Goal: Complete application form

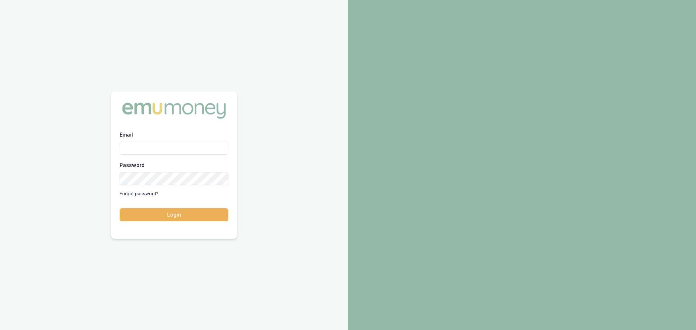
click at [146, 145] on input "Email" at bounding box center [174, 148] width 109 height 13
type input "[PERSON_NAME][EMAIL_ADDRESS][PERSON_NAME][DOMAIN_NAME]"
click at [120, 209] on button "Login" at bounding box center [174, 215] width 109 height 13
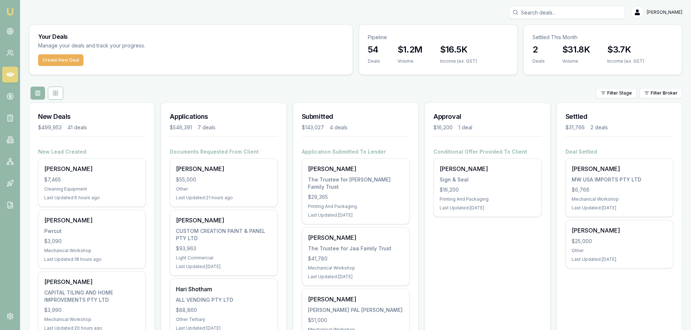
click at [604, 8] on input "Search deals" at bounding box center [567, 12] width 116 height 13
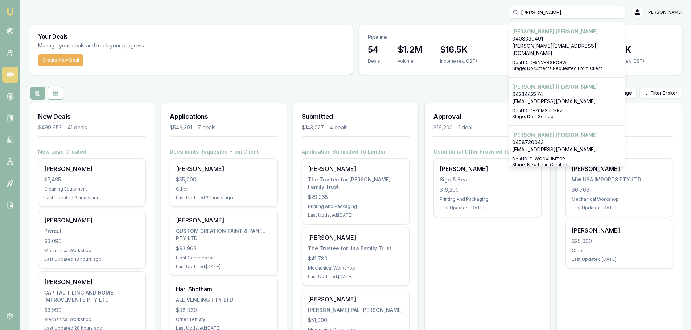
type input "john zam"
click at [548, 83] on p "John Zammit" at bounding box center [567, 86] width 110 height 7
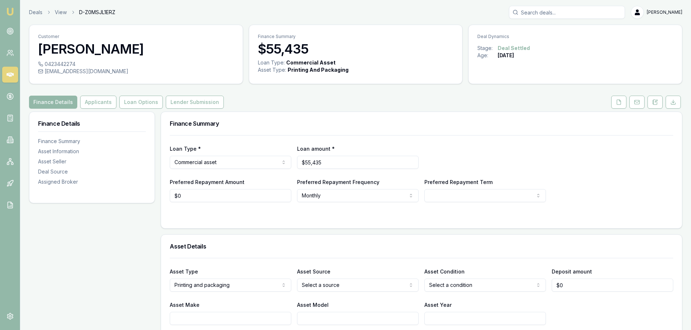
click at [107, 107] on button "Applicants" at bounding box center [98, 102] width 36 height 13
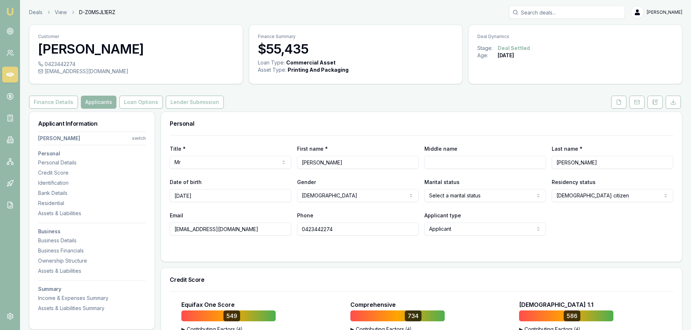
drag, startPoint x: 354, startPoint y: 230, endPoint x: 293, endPoint y: 236, distance: 61.2
click at [293, 236] on form "Title * Mr Mr Mrs Miss Ms Dr Prof First name * John Middle name Last name * Zam…" at bounding box center [421, 194] width 503 height 118
drag, startPoint x: 264, startPoint y: 231, endPoint x: 159, endPoint y: 227, distance: 104.9
click at [238, 209] on div "Title * Mr Mr Mrs Miss Ms Dr Prof First name * John Middle name Last name * Zam…" at bounding box center [421, 185] width 503 height 100
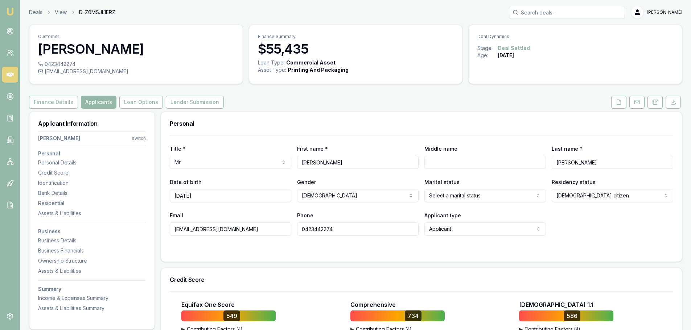
click at [524, 100] on div "Finance Details Applicants Loan Options Lender Submission" at bounding box center [355, 102] width 653 height 13
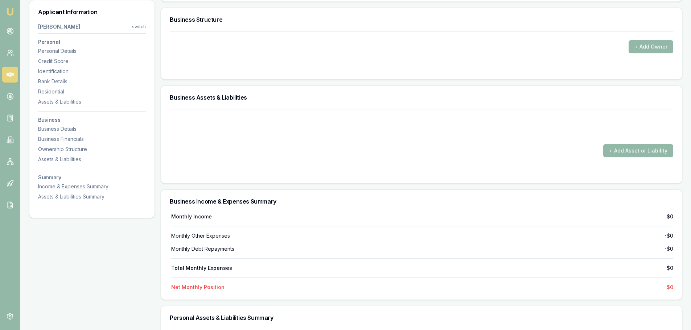
scroll to position [1342, 0]
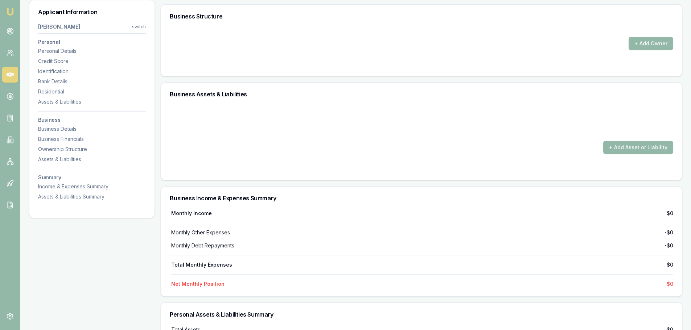
click at [67, 48] on div "Personal Details" at bounding box center [92, 51] width 108 height 7
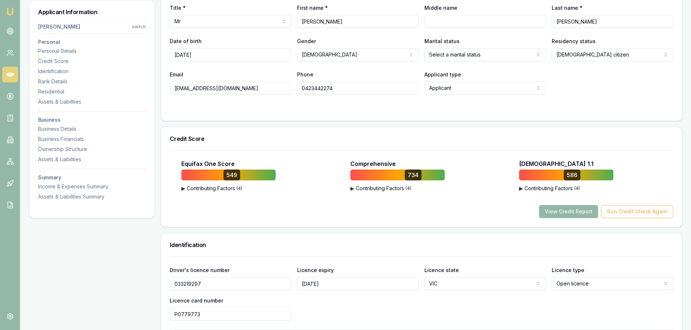
scroll to position [293, 0]
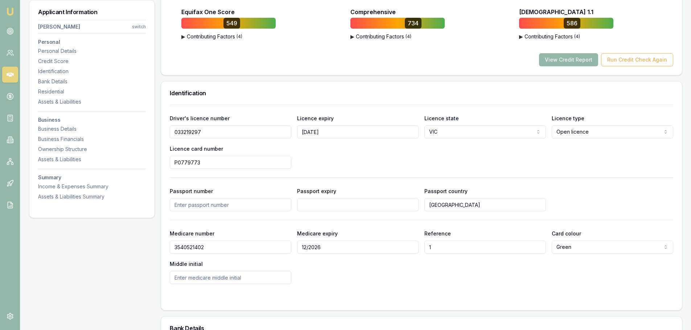
drag, startPoint x: 215, startPoint y: 133, endPoint x: 146, endPoint y: 132, distance: 69.3
drag, startPoint x: 197, startPoint y: 165, endPoint x: 152, endPoint y: 167, distance: 45.0
click at [532, 304] on div "Driver's licence number 033219297 Licence expiry 09/05/2026 Licence state VIC N…" at bounding box center [421, 208] width 521 height 206
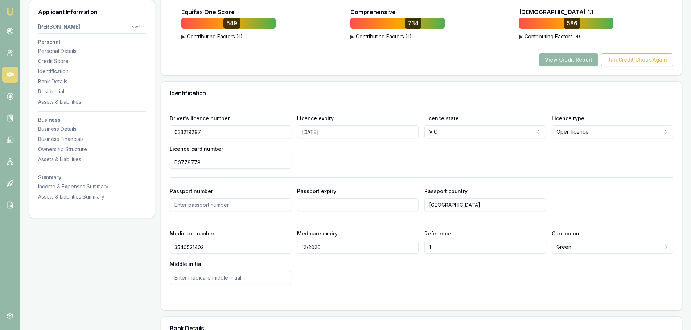
click at [243, 81] on div "Identification Driver's licence number 033219297 Licence expiry 09/05/2026 Lice…" at bounding box center [422, 196] width 522 height 230
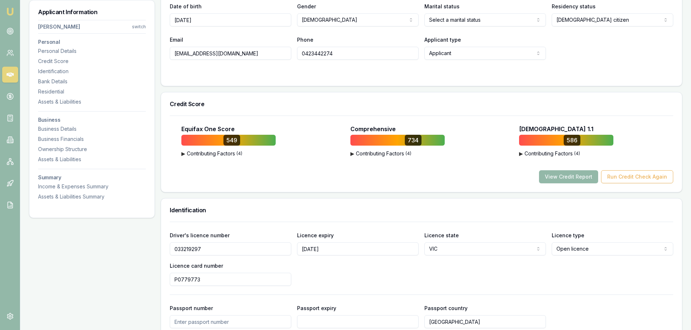
scroll to position [75, 0]
